Goal: Find specific page/section: Find specific page/section

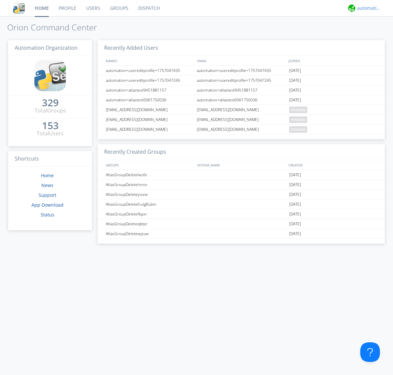
click at [367, 8] on div "automation+atlas" at bounding box center [369, 8] width 25 height 7
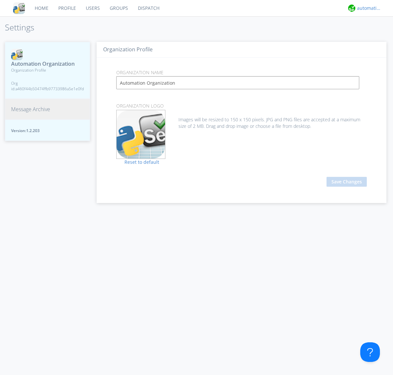
click at [30, 109] on span "Message Archive" at bounding box center [30, 110] width 39 height 8
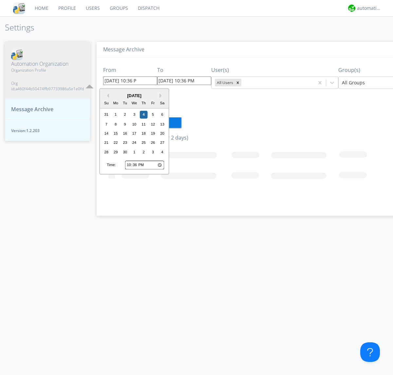
type input "[DATE] 10:36 PM"
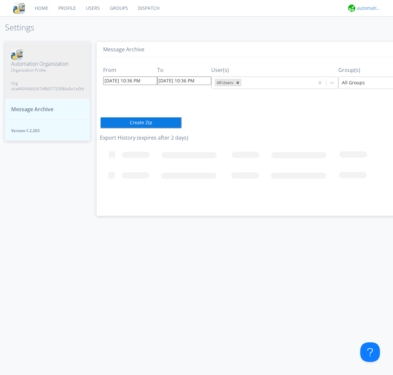
click at [367, 8] on div "automation+atlas" at bounding box center [369, 8] width 25 height 7
